Goal: Complete application form

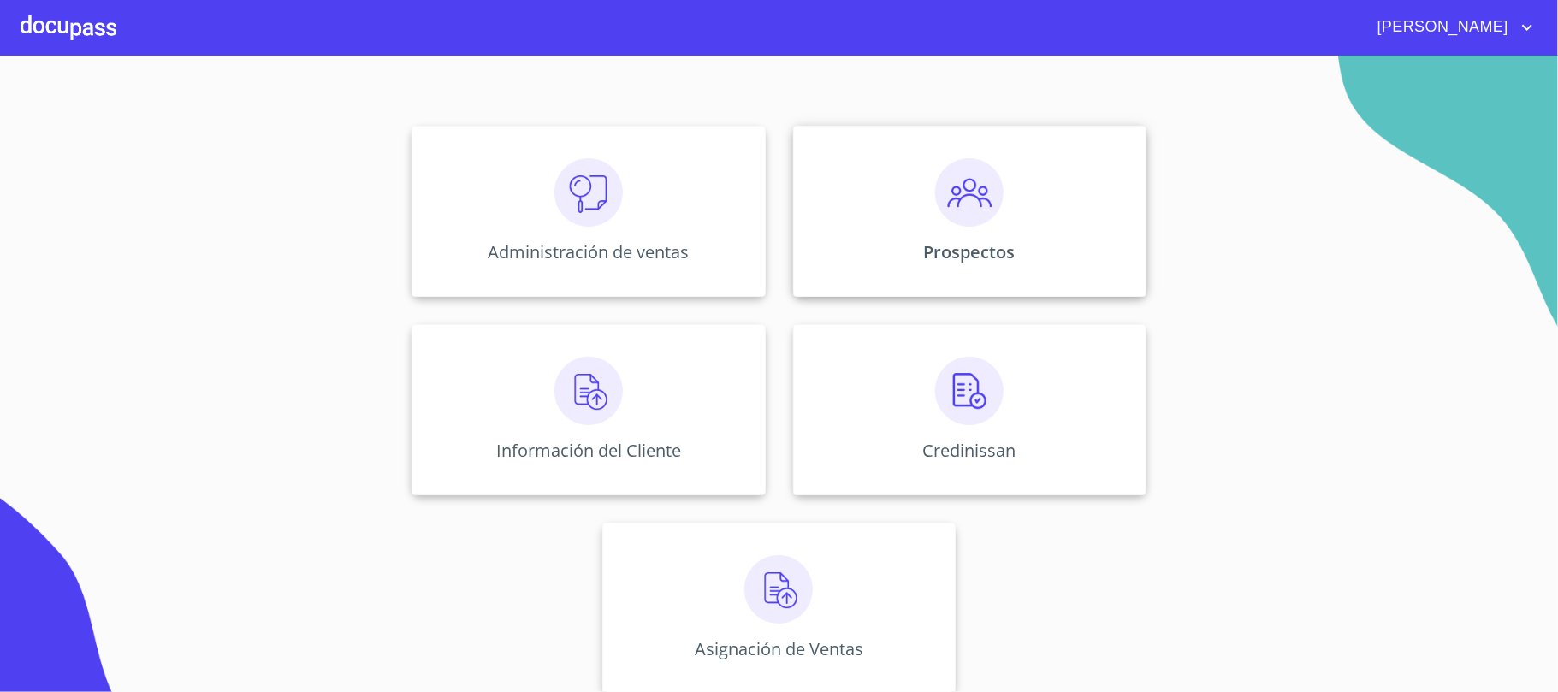
scroll to position [169, 0]
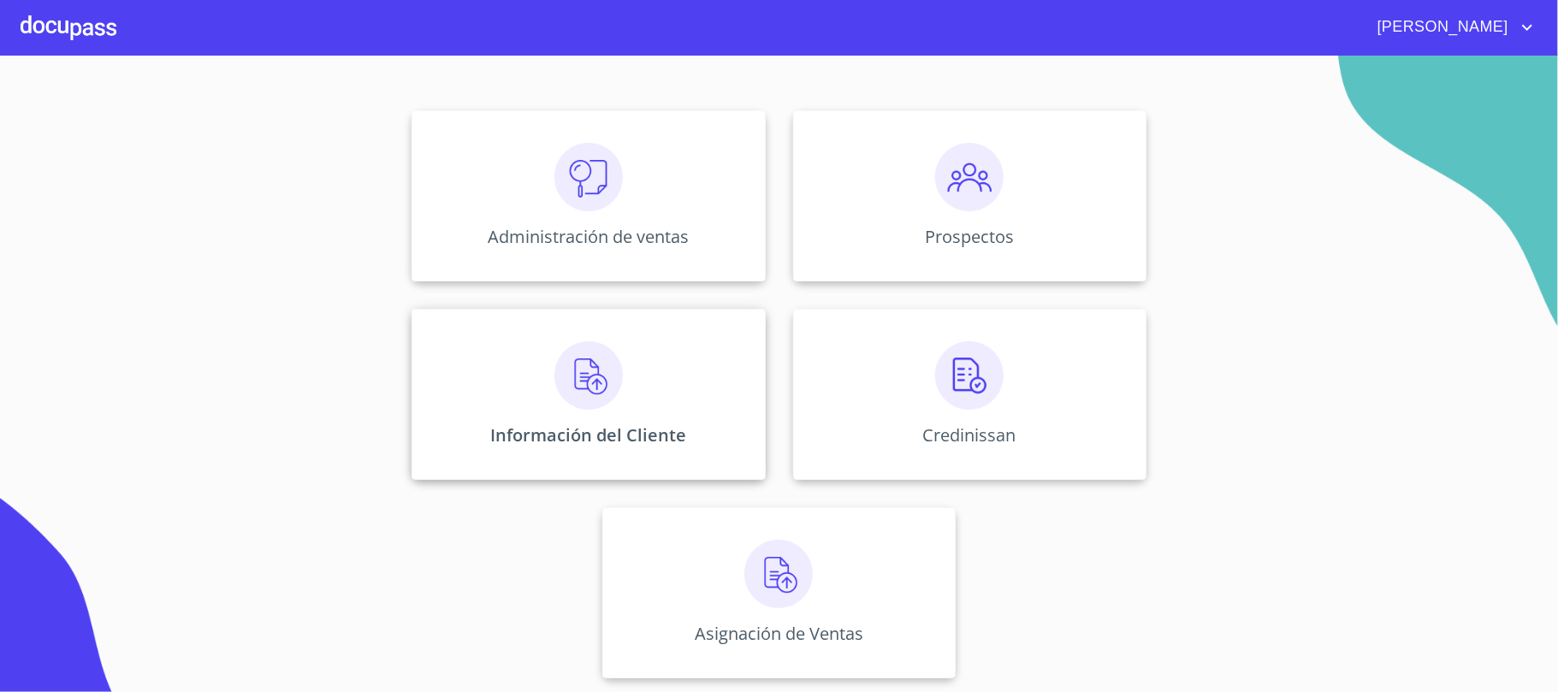
click at [600, 381] on img at bounding box center [588, 375] width 68 height 68
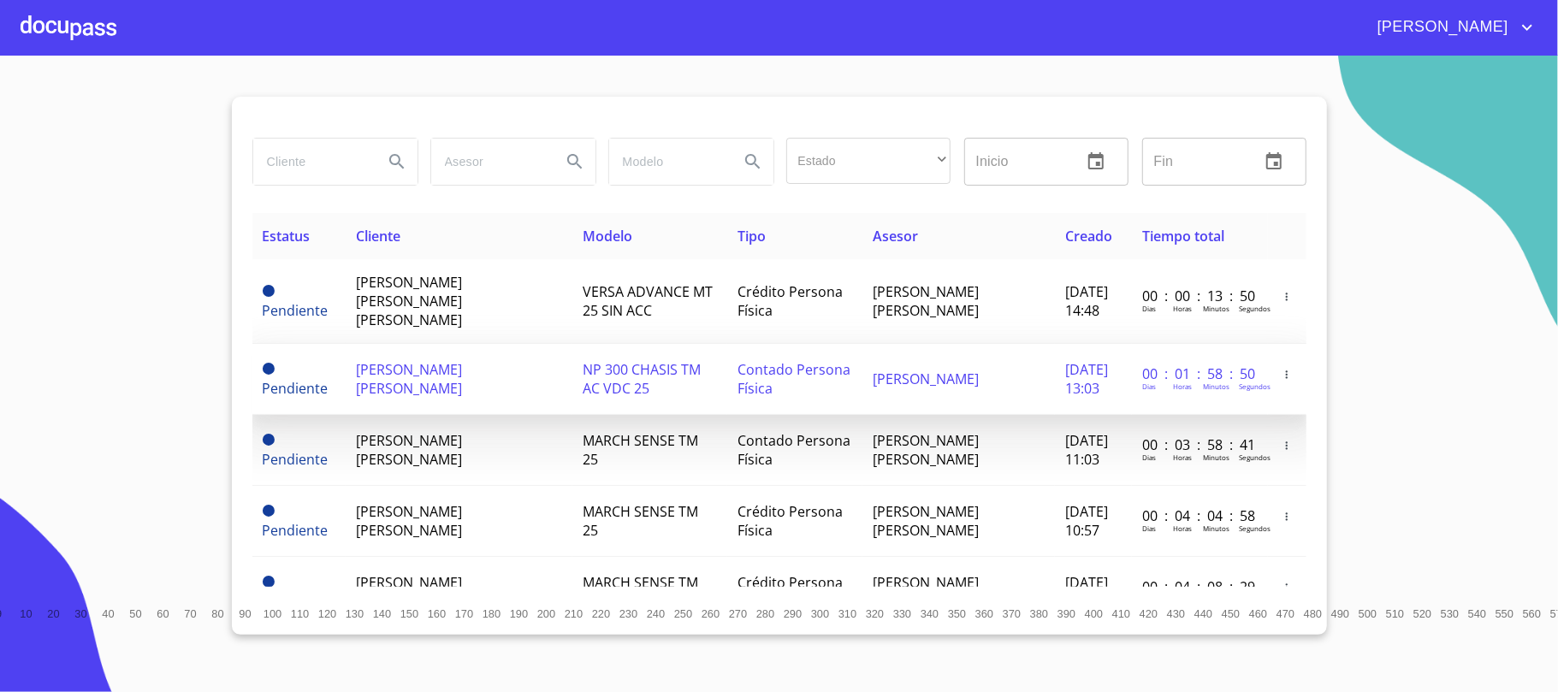
click at [435, 373] on td "[PERSON_NAME] [PERSON_NAME]" at bounding box center [459, 379] width 227 height 71
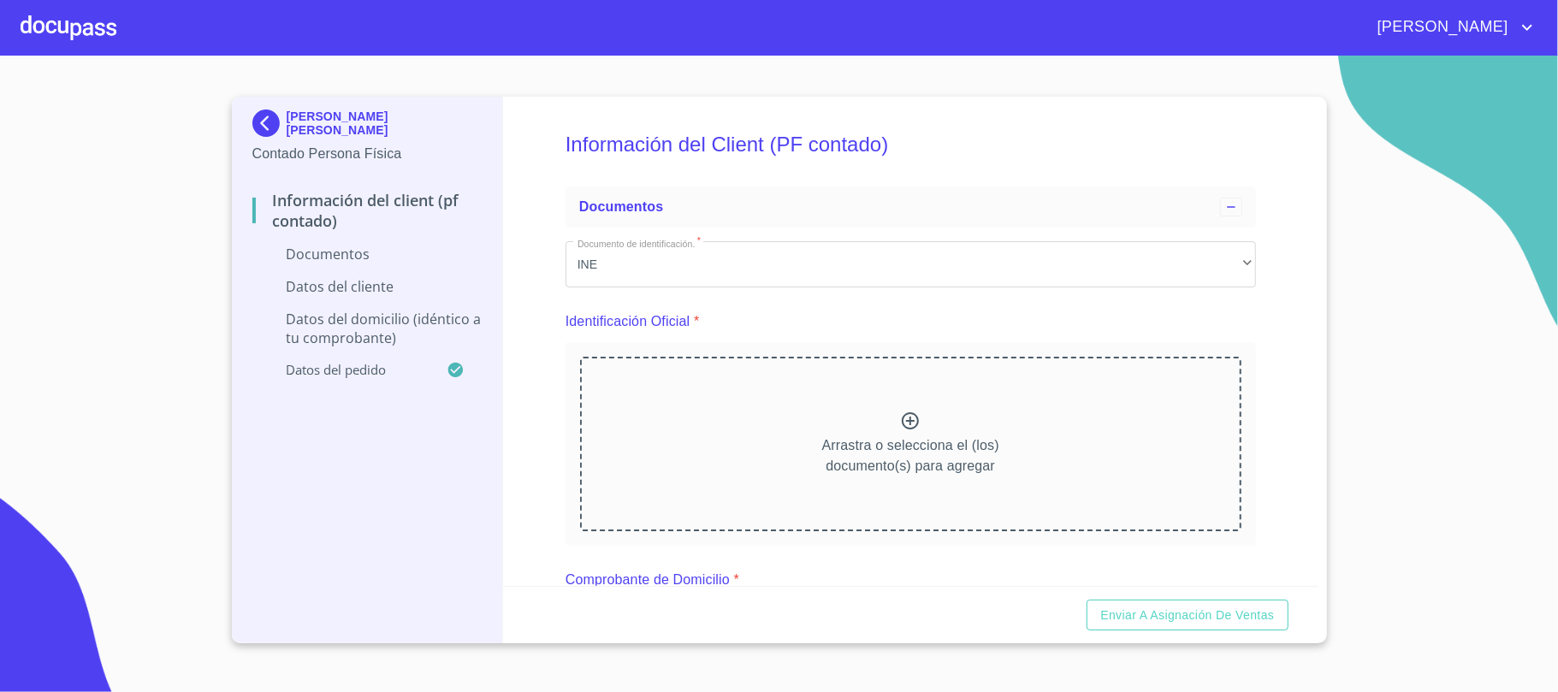
click at [910, 419] on icon at bounding box center [910, 420] width 17 height 17
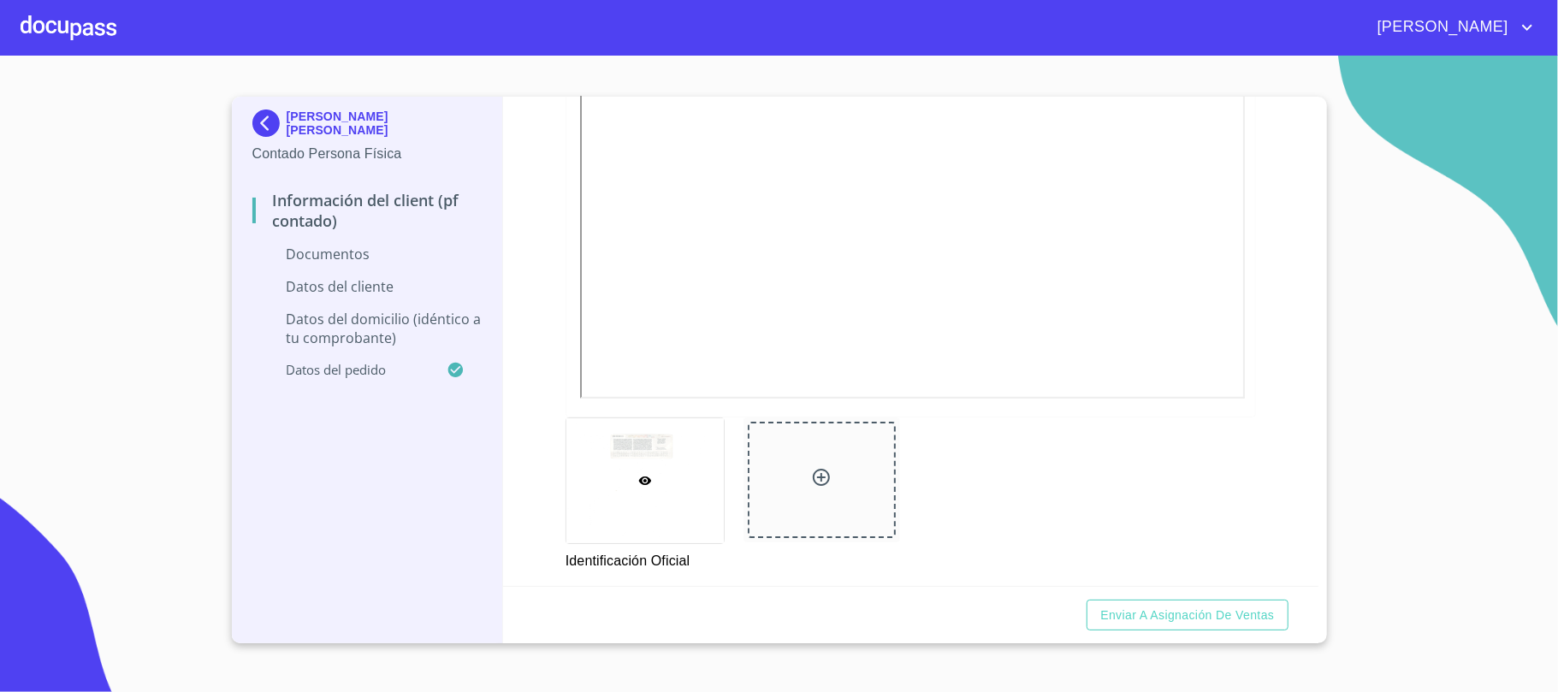
scroll to position [570, 0]
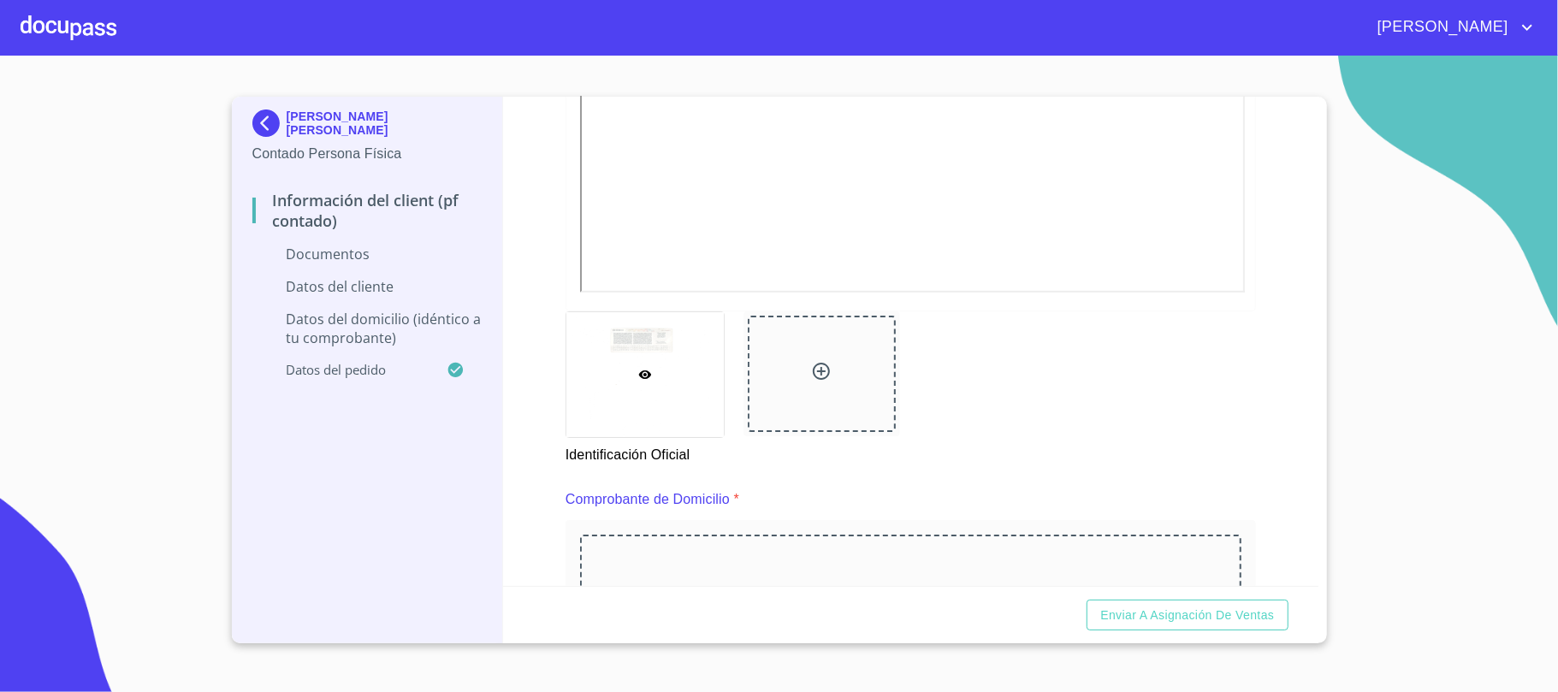
click at [813, 364] on icon at bounding box center [821, 371] width 17 height 17
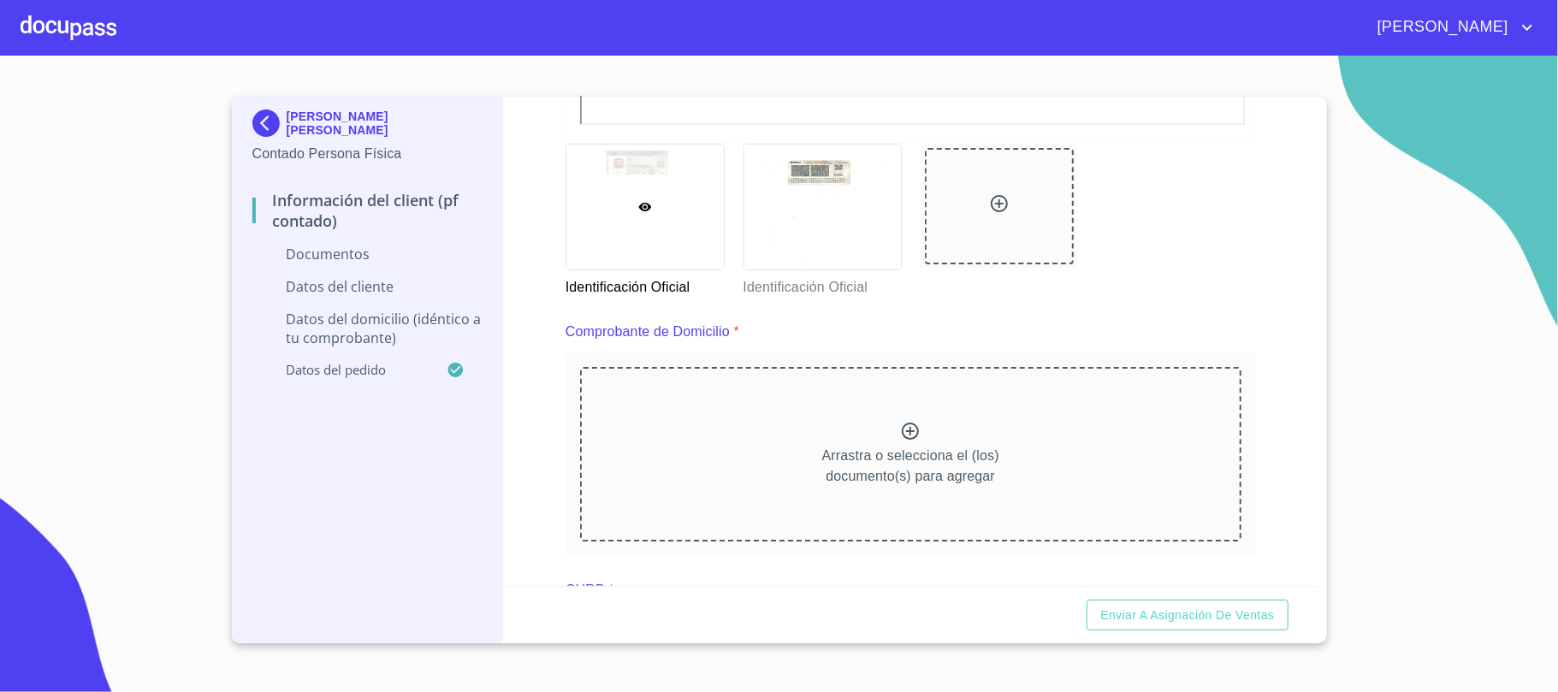
scroll to position [798, 0]
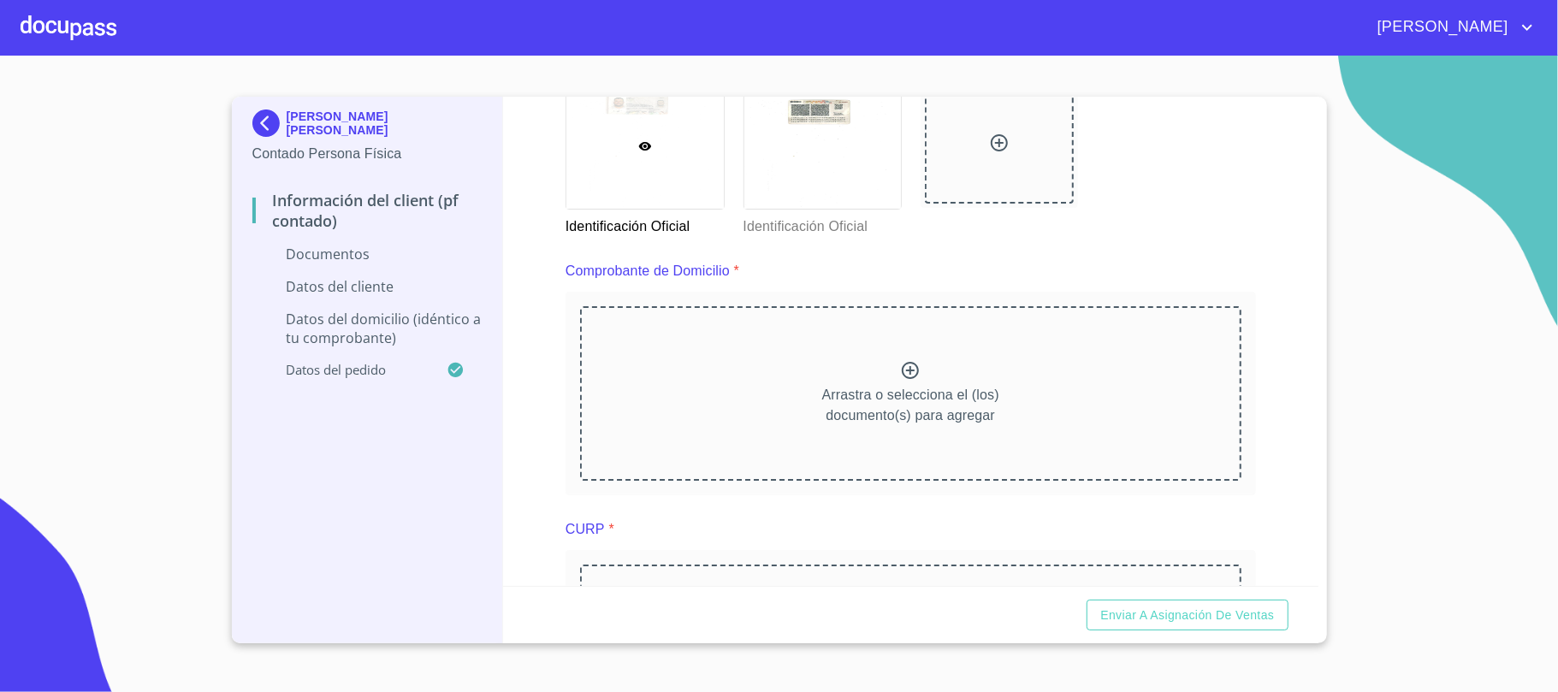
click at [900, 378] on icon at bounding box center [910, 370] width 21 height 21
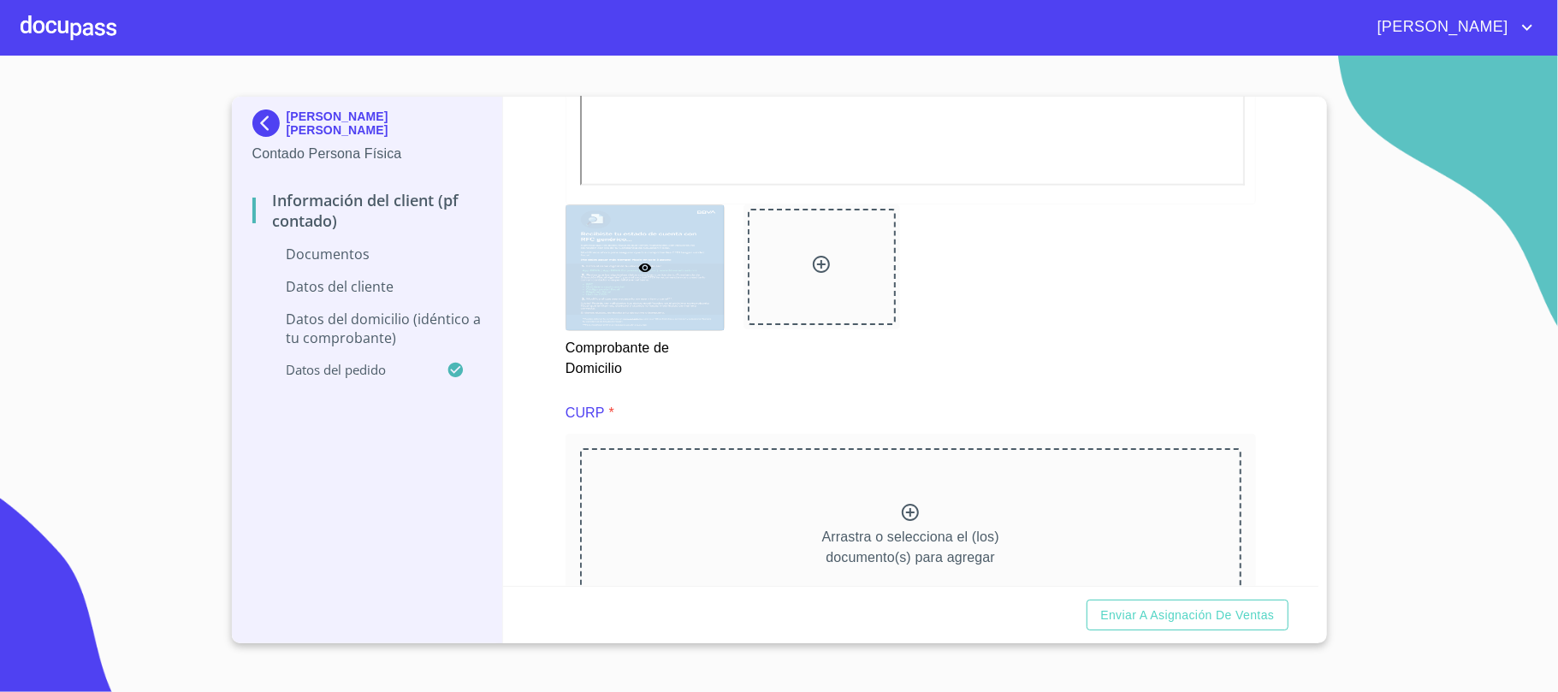
scroll to position [1483, 0]
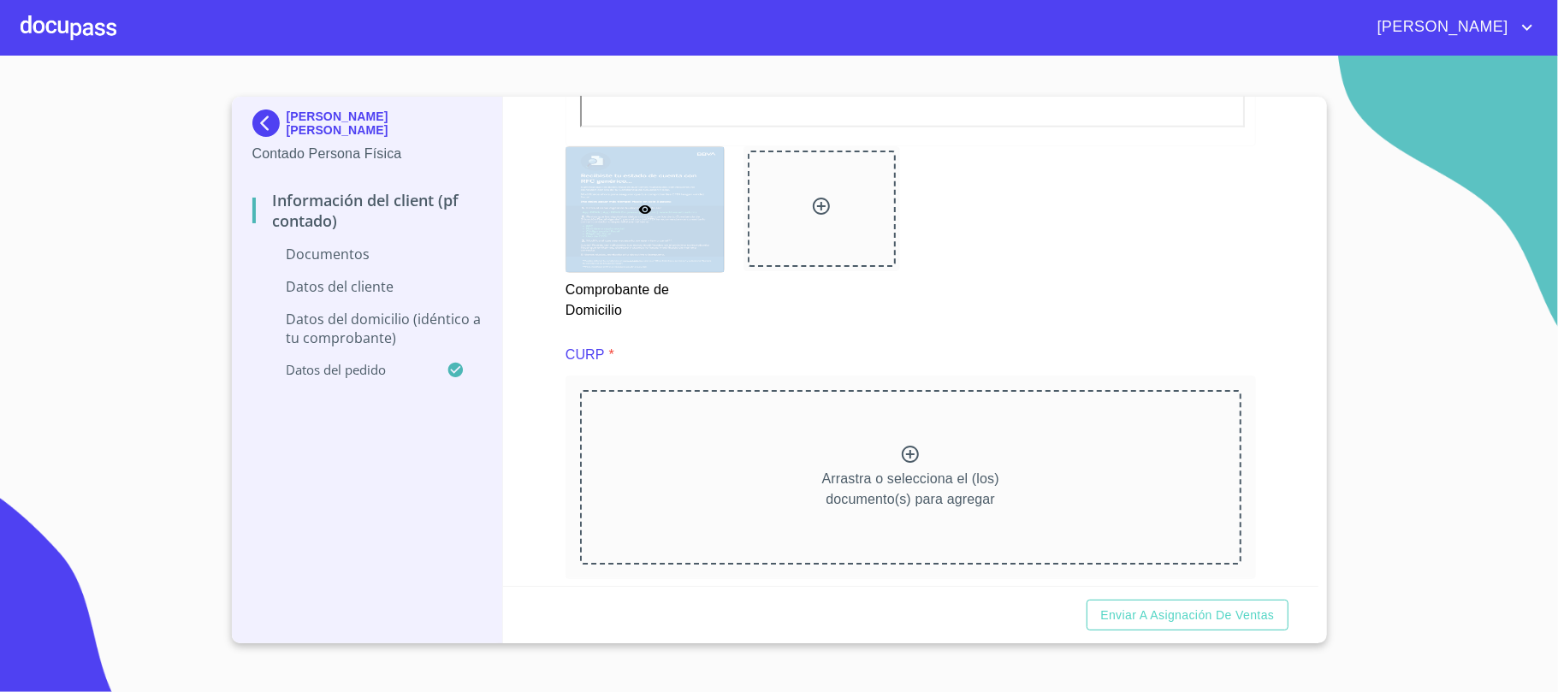
click at [902, 455] on icon at bounding box center [910, 454] width 17 height 17
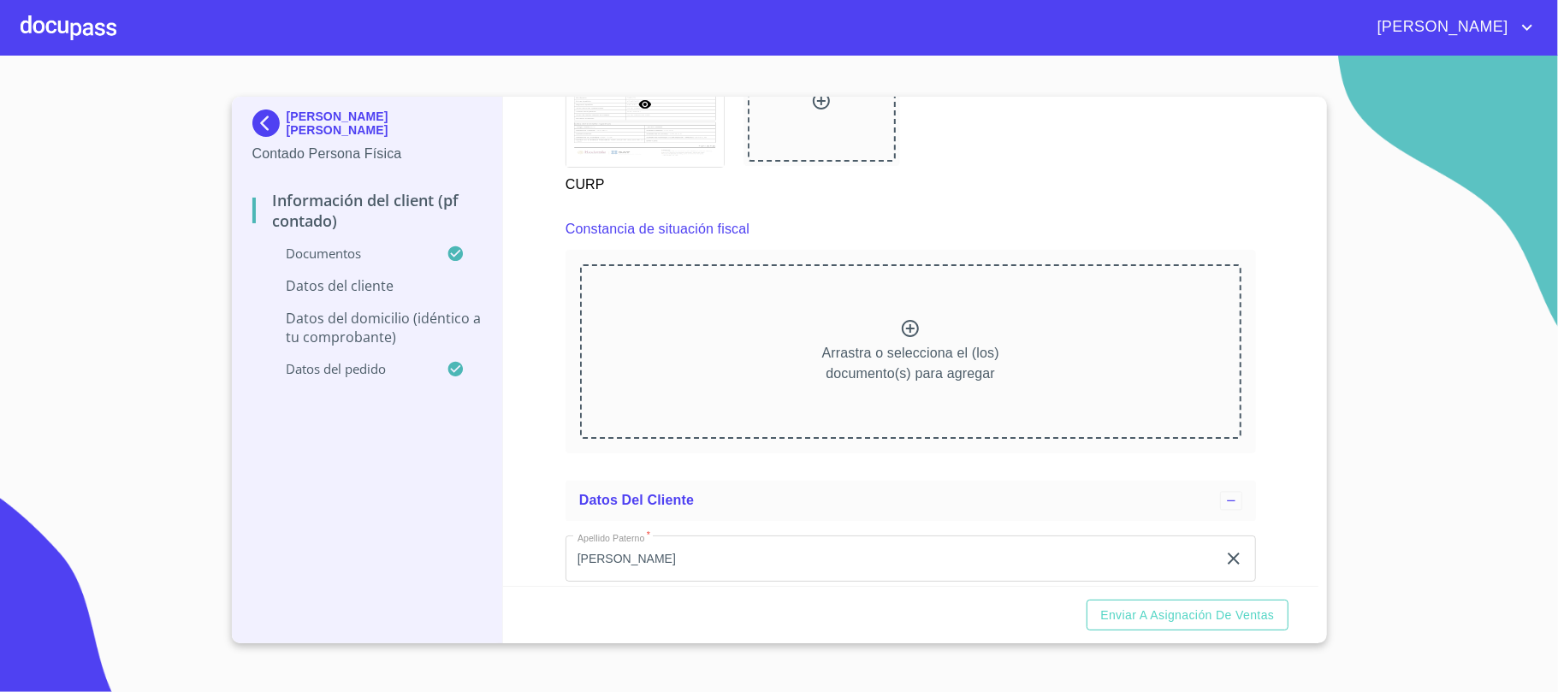
scroll to position [2396, 0]
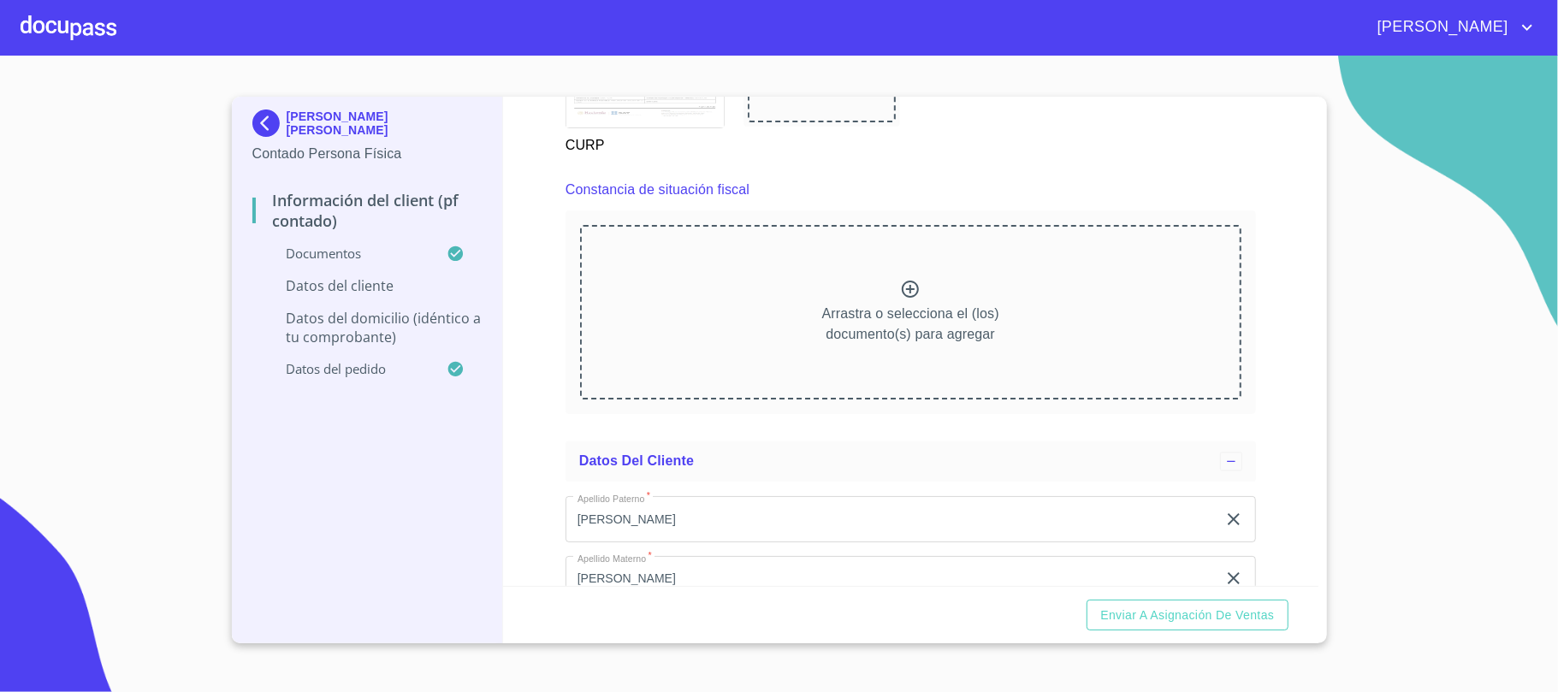
click at [900, 294] on icon at bounding box center [910, 289] width 21 height 21
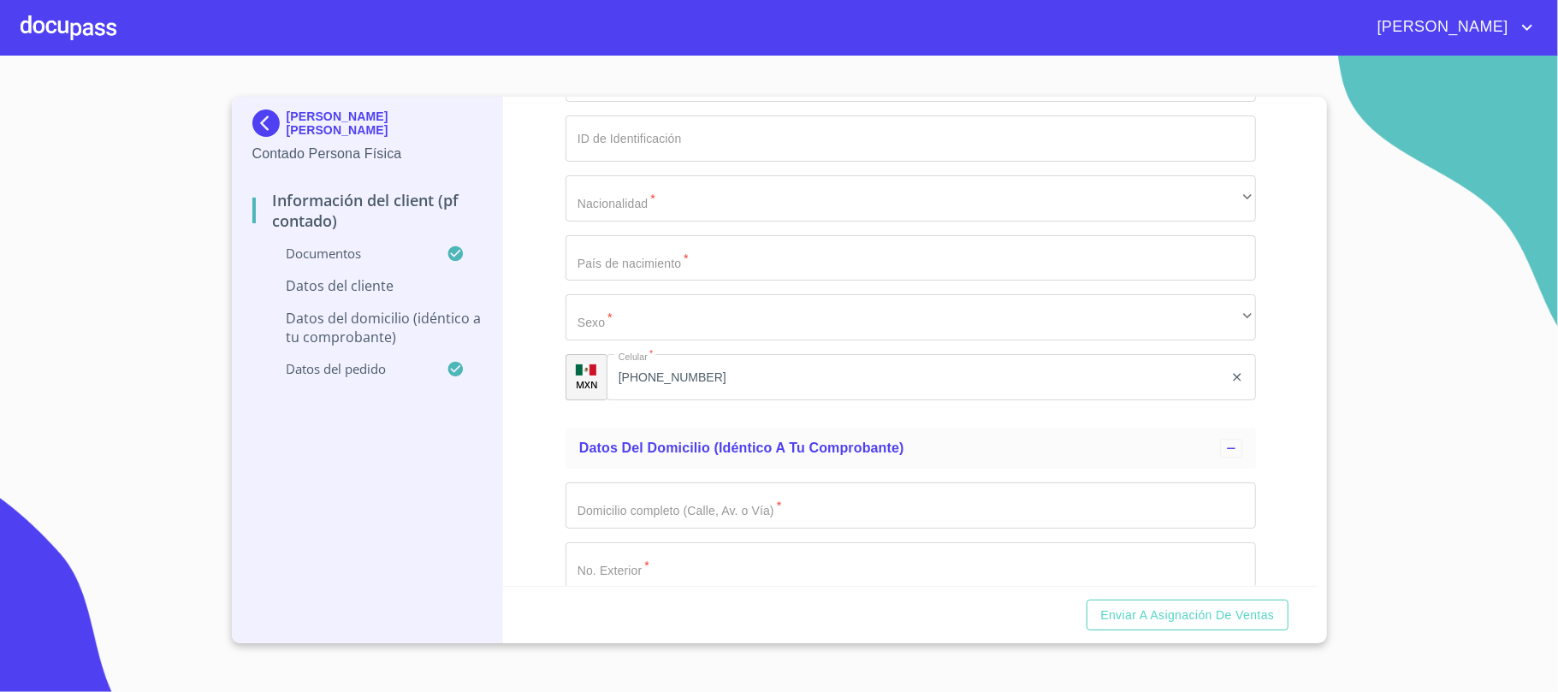
scroll to position [3202, 0]
